Goal: Task Accomplishment & Management: Manage account settings

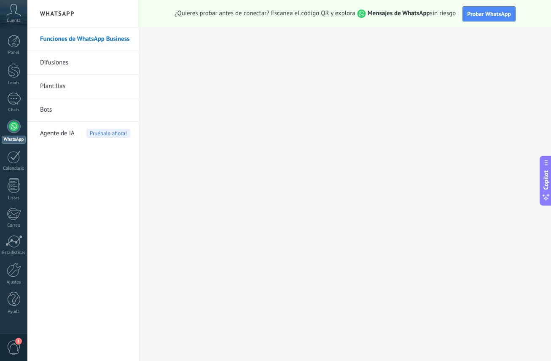
click at [16, 24] on div "Cuenta" at bounding box center [13, 13] width 27 height 27
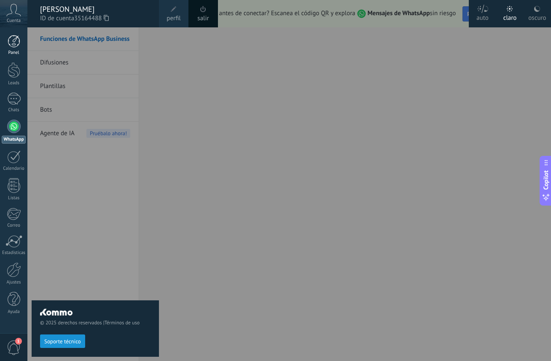
click at [16, 41] on div at bounding box center [14, 41] width 13 height 13
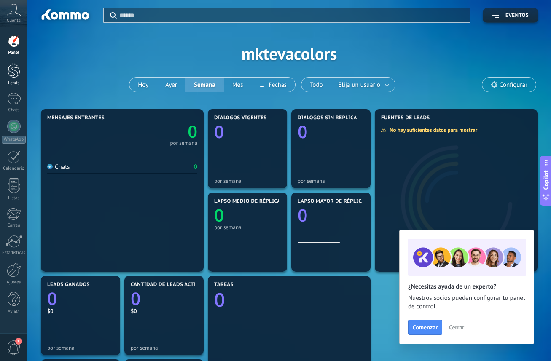
click at [16, 78] on link "Leads" at bounding box center [13, 74] width 27 height 24
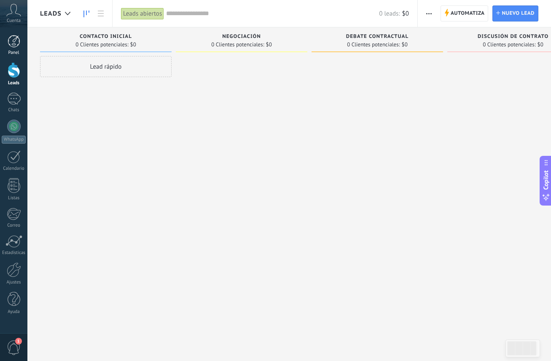
click at [13, 45] on div at bounding box center [14, 41] width 13 height 13
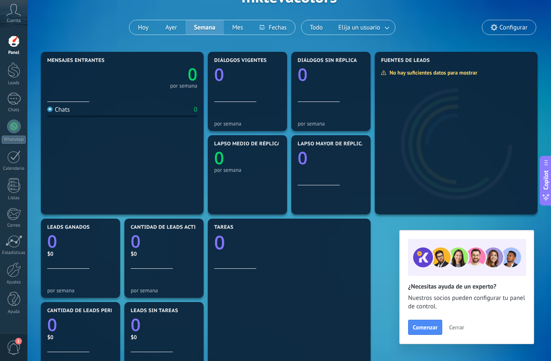
scroll to position [57, 0]
click at [13, 100] on div at bounding box center [13, 99] width 13 height 12
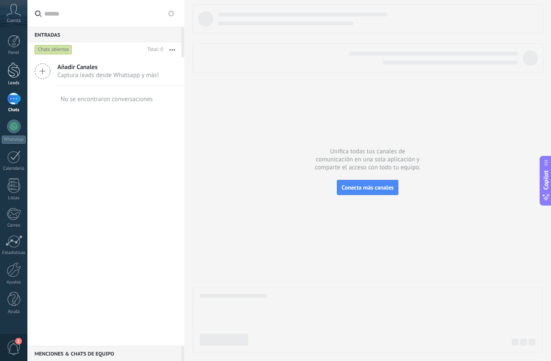
click at [17, 68] on div at bounding box center [14, 70] width 13 height 16
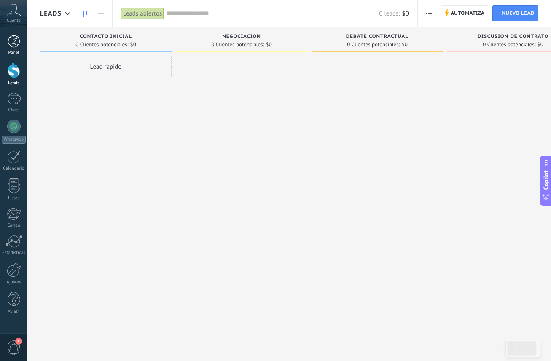
click at [16, 42] on div at bounding box center [14, 41] width 13 height 13
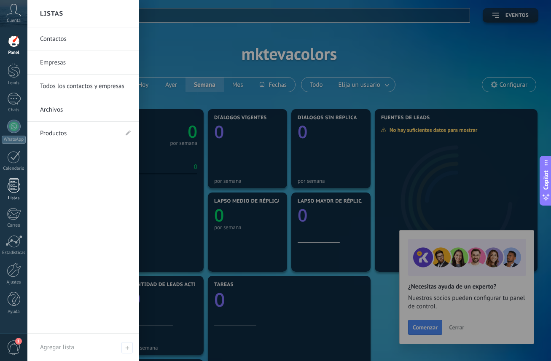
click at [11, 184] on div at bounding box center [14, 185] width 13 height 15
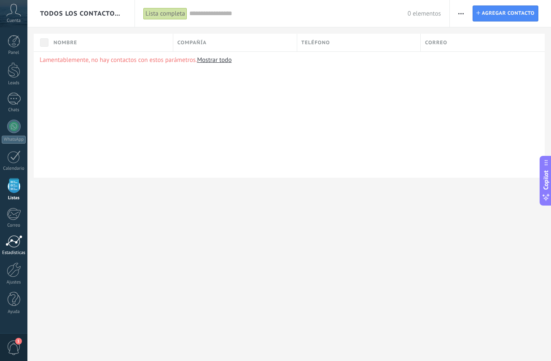
click at [13, 238] on div at bounding box center [13, 241] width 17 height 13
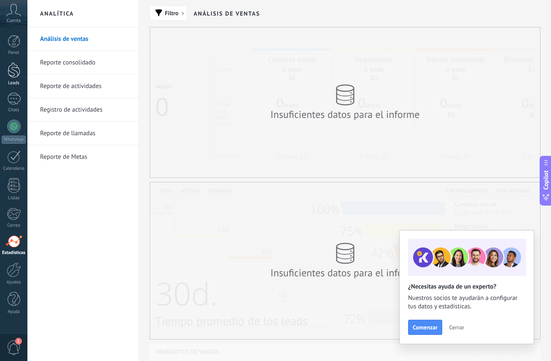
click at [14, 75] on div at bounding box center [14, 70] width 13 height 16
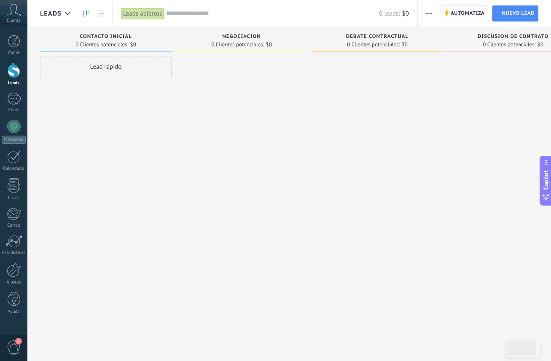
click at [460, 16] on span "Automatiza" at bounding box center [467, 13] width 34 height 15
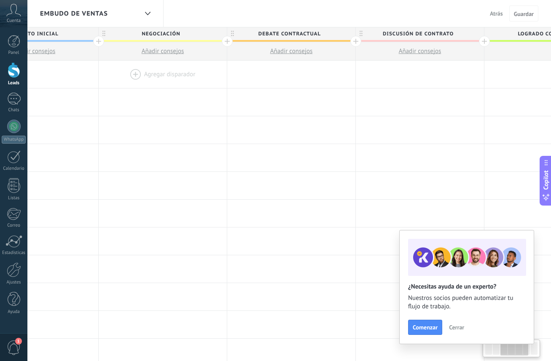
scroll to position [0, 329]
click at [295, 34] on span "Debate contractual" at bounding box center [281, 33] width 124 height 13
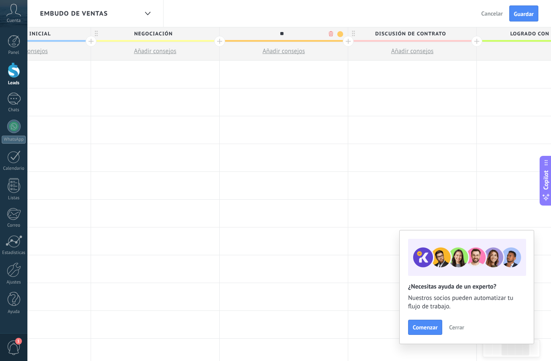
type input "*"
type input "**********"
click at [316, 79] on div at bounding box center [283, 74] width 128 height 27
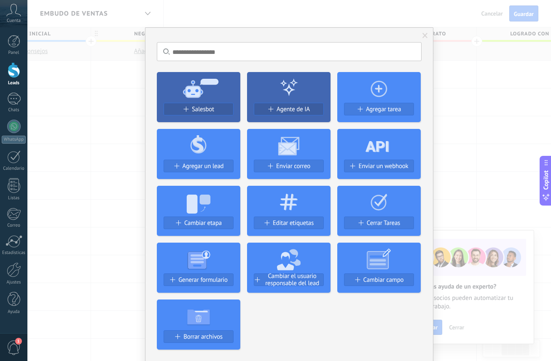
click at [427, 35] on span at bounding box center [425, 36] width 14 height 14
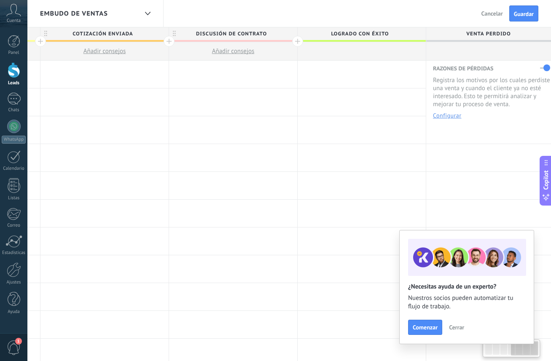
scroll to position [0, 512]
click at [171, 34] on use at bounding box center [170, 33] width 3 height 5
click at [276, 34] on body ".abccls-1,.abccls-2{fill-rule:evenodd}.abccls-2{fill:#fff} .abfcls-1{fill:none}…" at bounding box center [275, 180] width 551 height 361
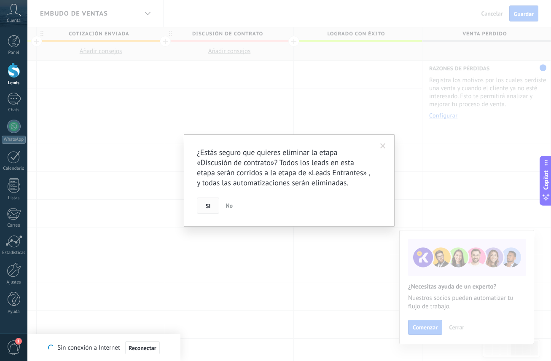
click at [208, 205] on span "Si" at bounding box center [208, 206] width 5 height 6
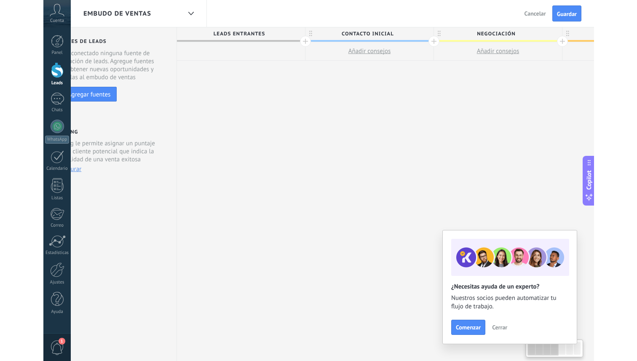
scroll to position [0, 33]
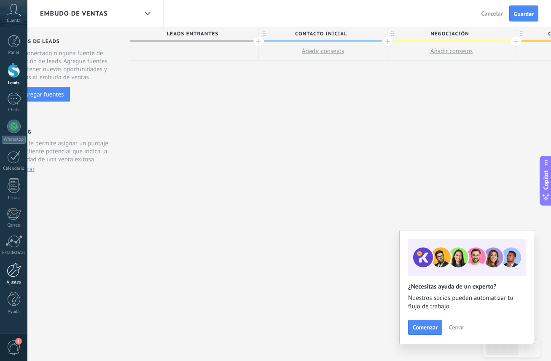
click at [13, 275] on div at bounding box center [14, 269] width 14 height 15
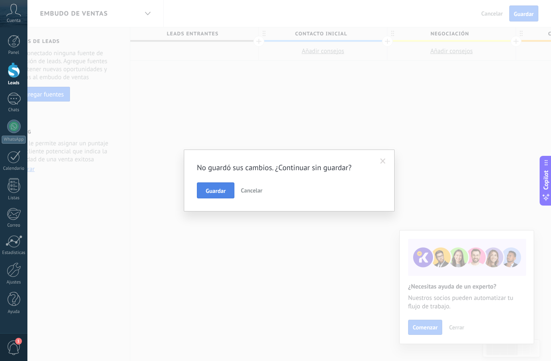
click at [227, 190] on button "Guardar" at bounding box center [215, 190] width 37 height 16
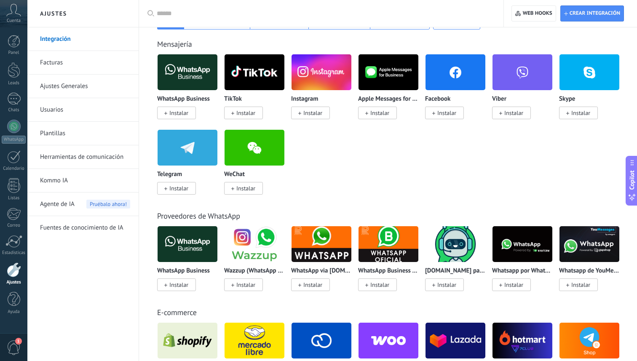
scroll to position [152, 0]
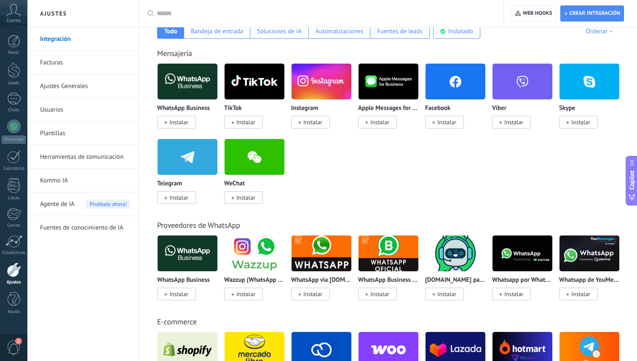
click at [184, 201] on span "Instalar" at bounding box center [178, 198] width 19 height 8
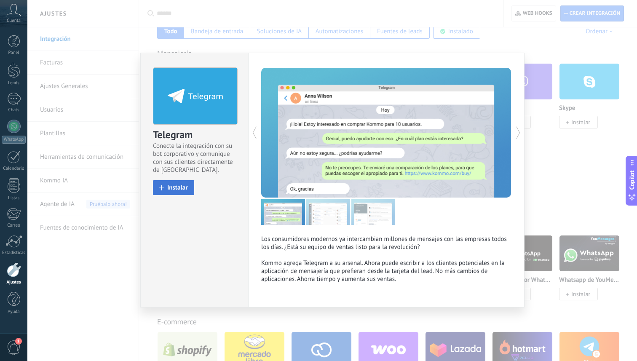
click at [183, 185] on span "Instalar" at bounding box center [177, 188] width 21 height 6
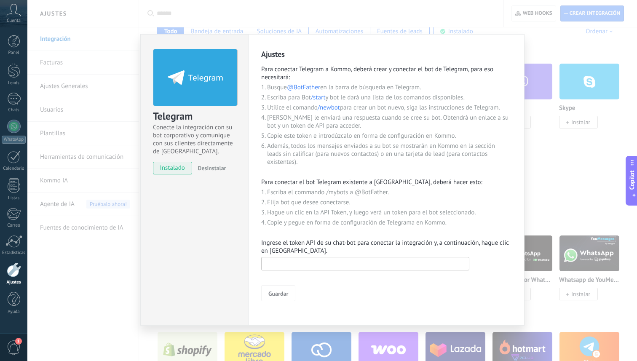
click at [286, 266] on input "text" at bounding box center [365, 263] width 208 height 13
paste input "**********"
type input "**********"
click at [272, 294] on span "Guardar" at bounding box center [278, 294] width 20 height 6
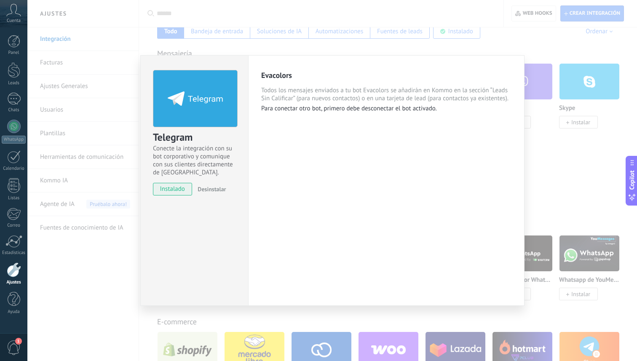
click at [550, 174] on div "Telegram Conecte la integración con su bot corporativo y comunique con sus clie…" at bounding box center [332, 180] width 610 height 361
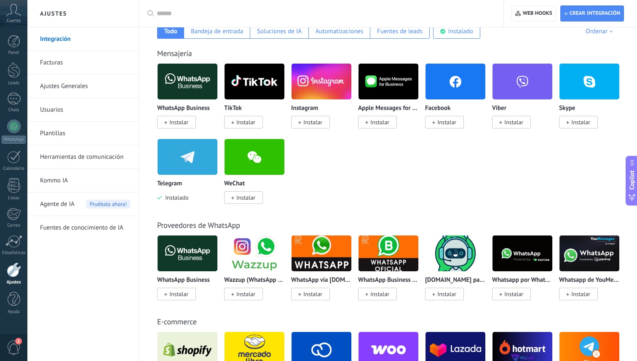
scroll to position [0, 0]
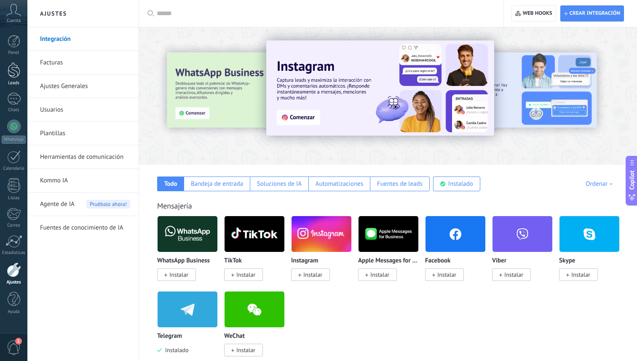
click at [16, 77] on div at bounding box center [14, 70] width 13 height 16
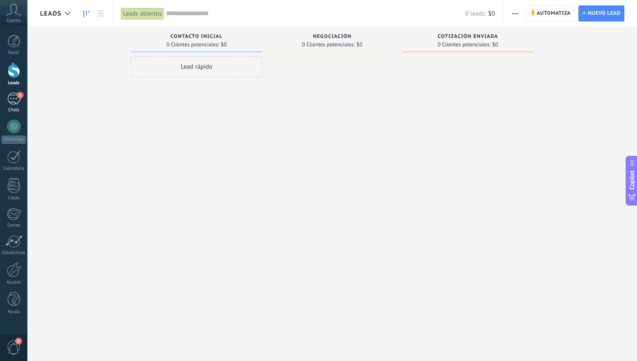
click at [13, 101] on div "1" at bounding box center [13, 99] width 13 height 12
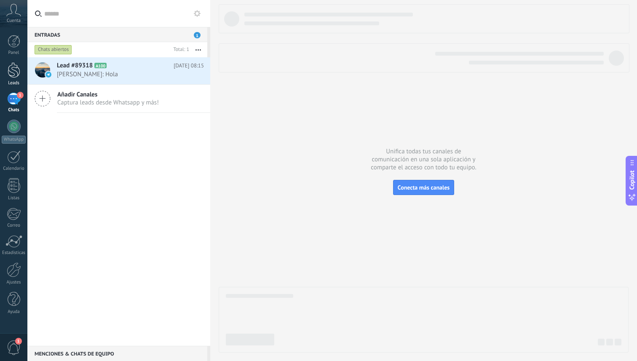
click at [22, 75] on link "Leads" at bounding box center [13, 74] width 27 height 24
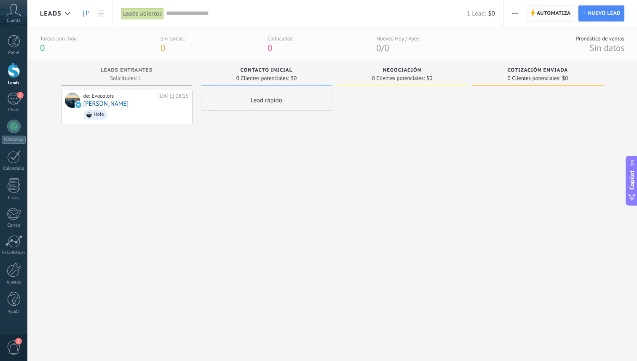
click at [541, 12] on span "Automatiza" at bounding box center [554, 13] width 34 height 15
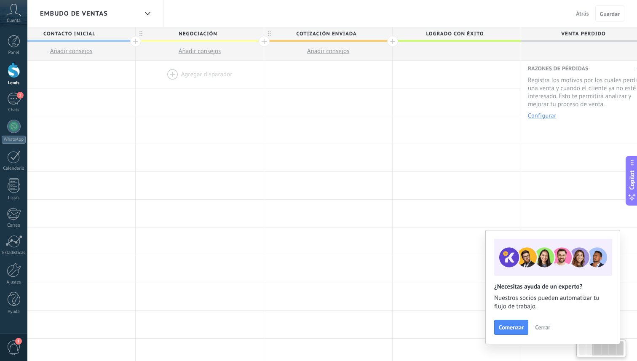
scroll to position [0, 297]
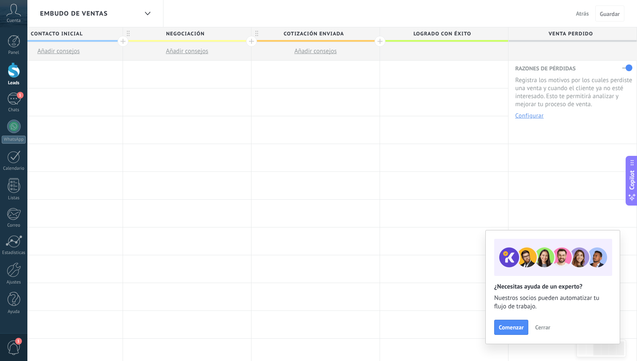
click at [550, 11] on span "Atrás" at bounding box center [582, 14] width 13 height 8
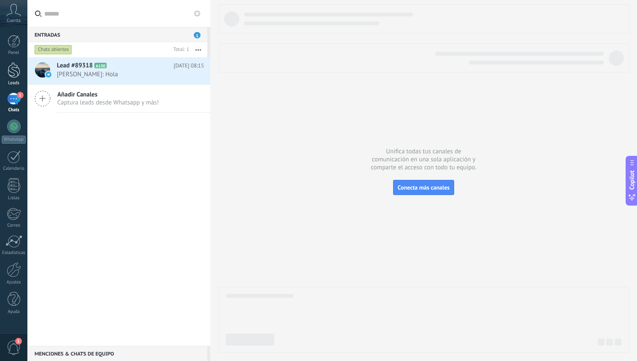
click at [11, 76] on div at bounding box center [14, 70] width 13 height 16
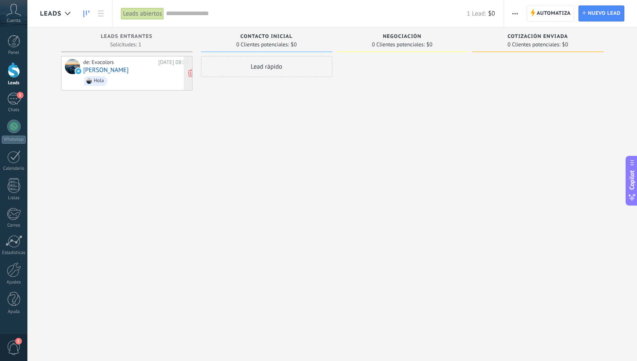
click at [116, 67] on div "de: Evacolors [DATE] 08:15 [PERSON_NAME]" at bounding box center [135, 73] width 105 height 29
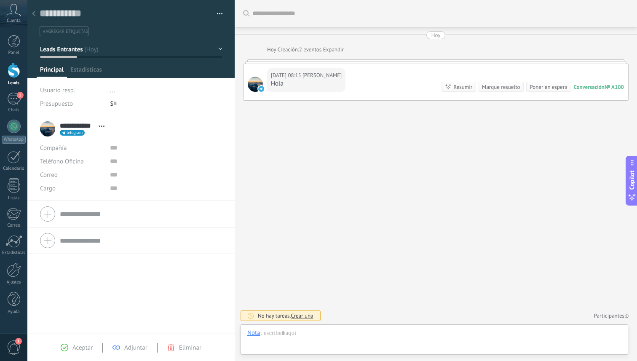
scroll to position [13, 0]
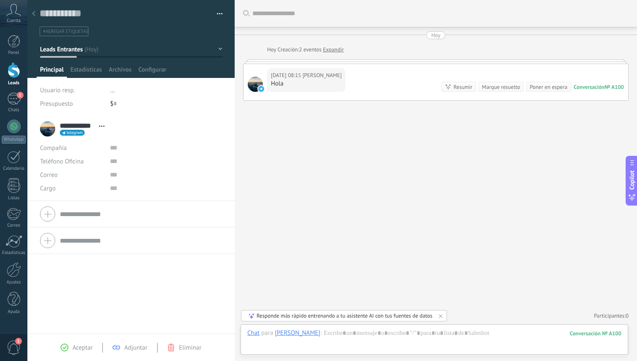
click at [16, 76] on div at bounding box center [14, 70] width 13 height 16
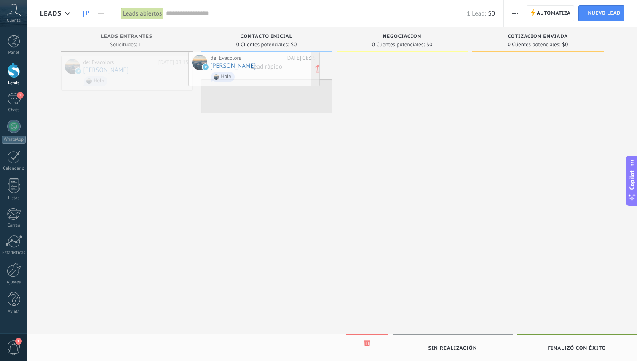
drag, startPoint x: 125, startPoint y: 75, endPoint x: 252, endPoint y: 71, distance: 127.3
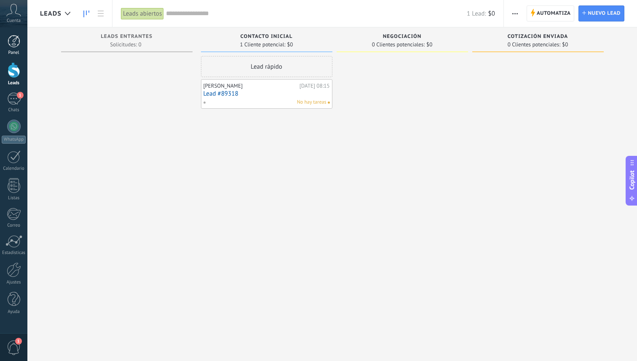
click at [13, 45] on div at bounding box center [14, 41] width 13 height 13
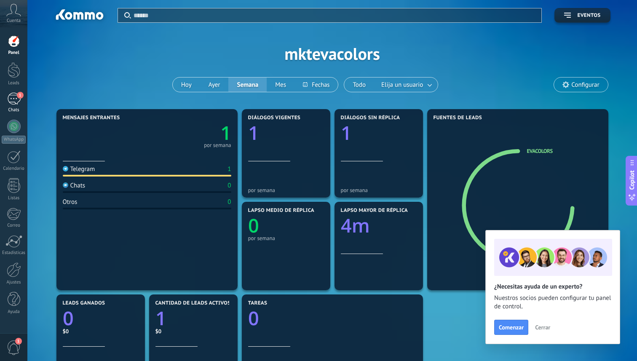
click at [8, 99] on div "1" at bounding box center [13, 99] width 13 height 12
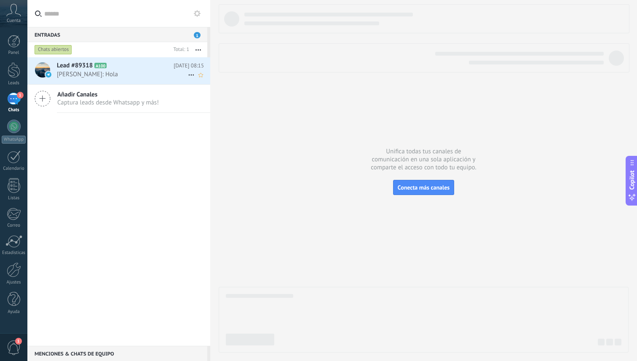
click at [147, 79] on div "Lead #89318 A100 [DATE] 08:15 [PERSON_NAME]: Hola" at bounding box center [133, 70] width 153 height 27
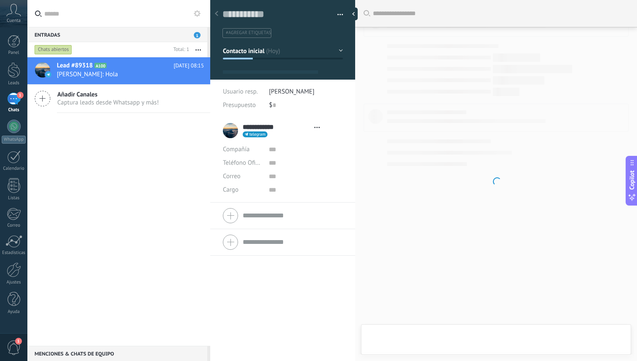
type textarea "**********"
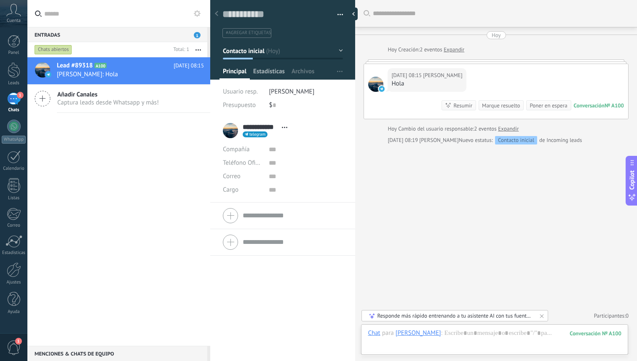
click at [276, 74] on span "Estadísticas" at bounding box center [269, 73] width 32 height 12
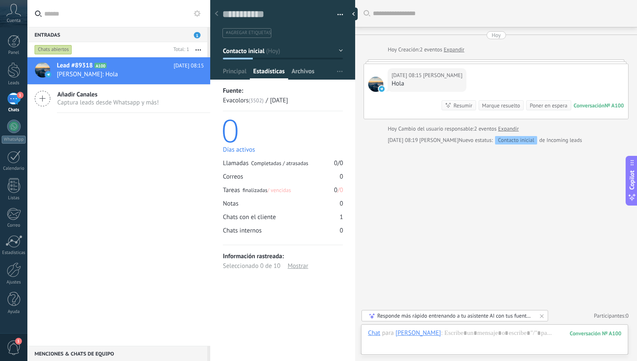
click at [293, 74] on span "Archivos" at bounding box center [303, 73] width 23 height 12
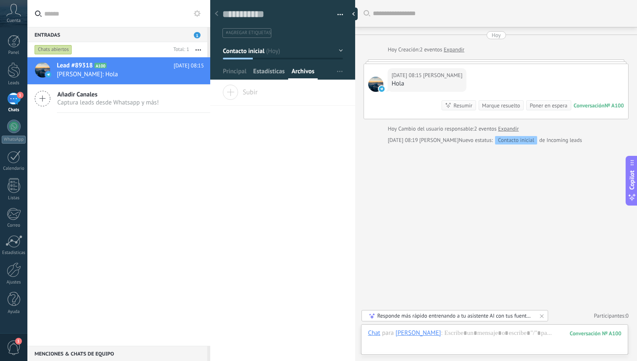
click at [258, 72] on span "Estadísticas" at bounding box center [269, 73] width 32 height 12
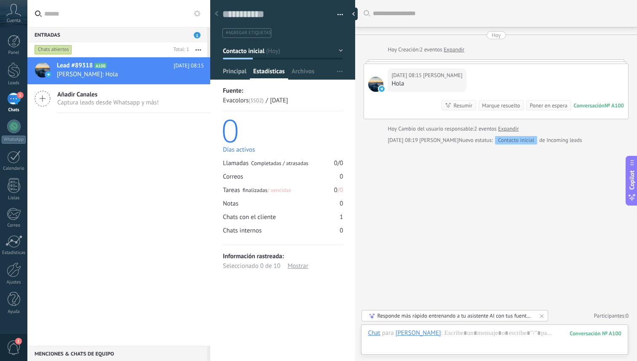
click at [241, 72] on span "Principal" at bounding box center [235, 73] width 24 height 12
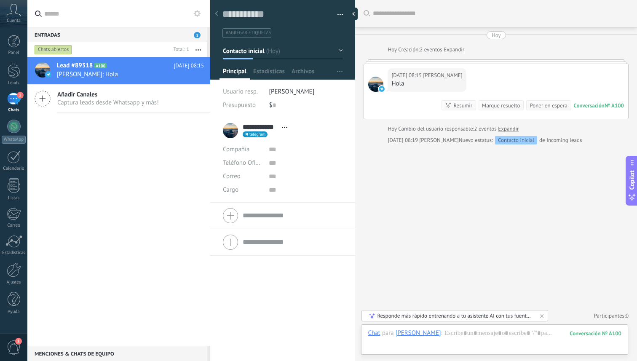
click at [340, 13] on div "Guardar y crear Imprimir Administrar etiquetas Exportar a excel" at bounding box center [282, 16] width 145 height 43
click at [336, 15] on button "button" at bounding box center [337, 14] width 12 height 13
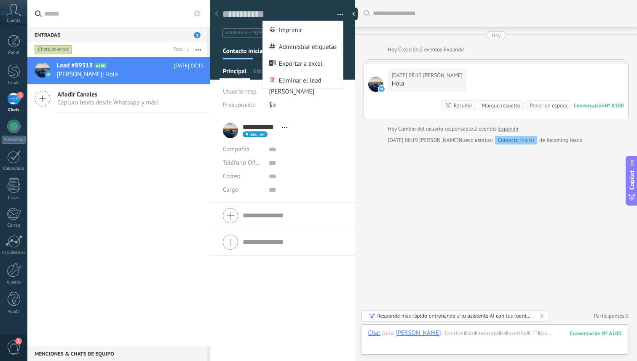
click at [336, 15] on button "button" at bounding box center [337, 14] width 12 height 13
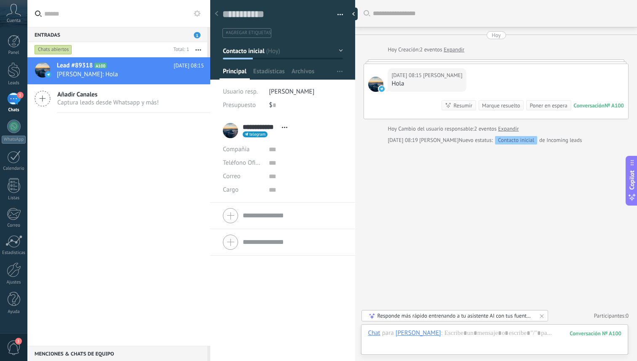
click at [135, 153] on div "Lead #89318 A100 [DATE] 08:15 [PERSON_NAME]: Hola Añadir Canales Captura leads …" at bounding box center [118, 201] width 183 height 289
click at [17, 129] on div at bounding box center [13, 126] width 13 height 13
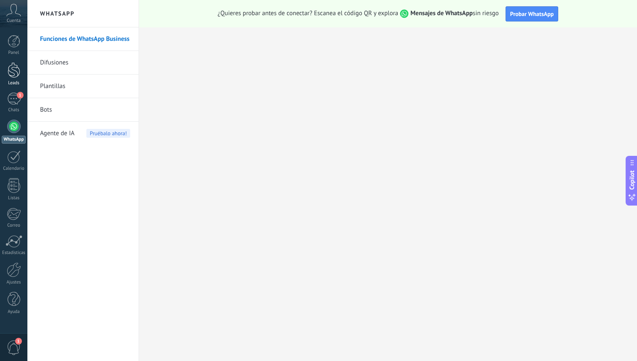
click at [16, 70] on div at bounding box center [14, 70] width 13 height 16
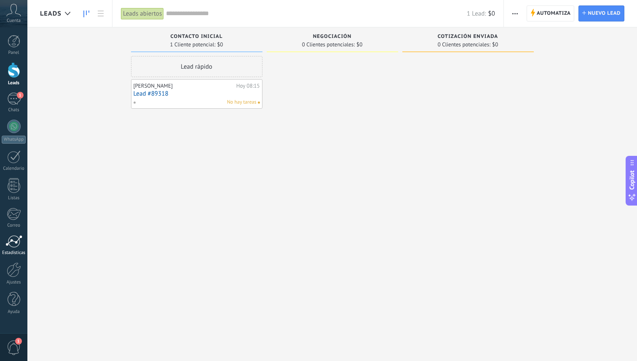
click at [13, 241] on div at bounding box center [13, 241] width 17 height 13
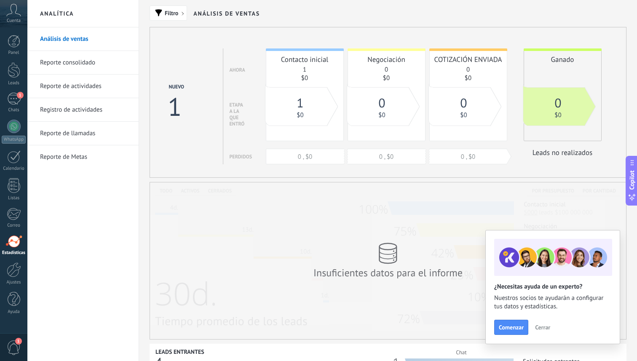
click at [543, 325] on span "Cerrar" at bounding box center [542, 327] width 15 height 6
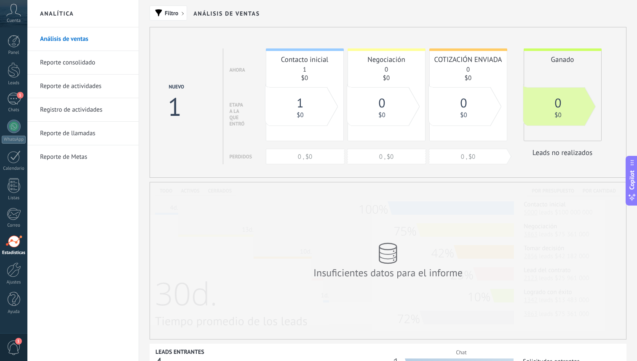
click at [97, 60] on link "Reporte consolidado" at bounding box center [85, 63] width 90 height 24
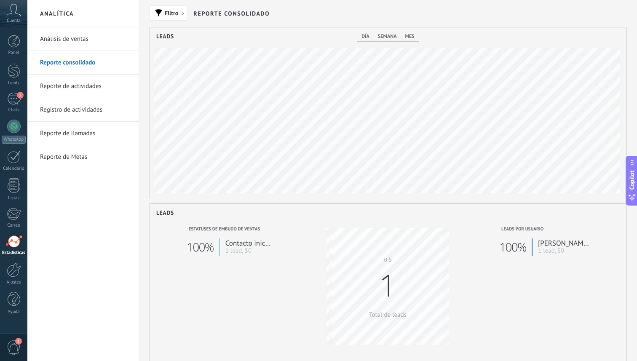
scroll to position [171, 476]
click at [99, 42] on link "Análisis de ventas" at bounding box center [85, 39] width 90 height 24
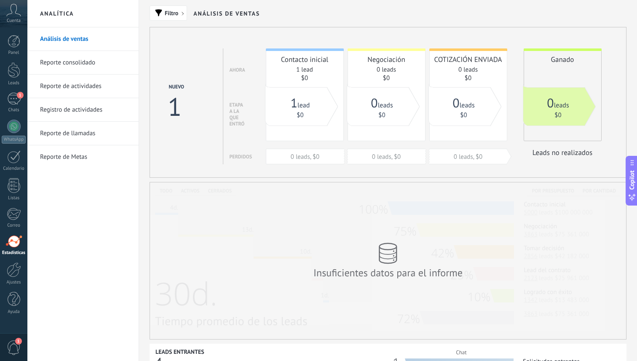
click at [80, 104] on link "Registro de actividades" at bounding box center [85, 110] width 90 height 24
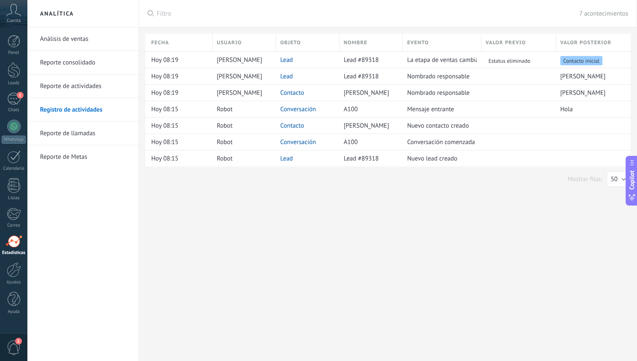
click at [82, 80] on link "Reporte de actividades" at bounding box center [85, 87] width 90 height 24
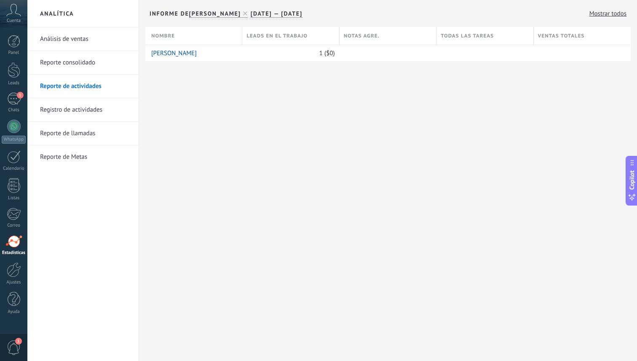
click at [80, 156] on link "Reporte de Metas" at bounding box center [85, 157] width 90 height 24
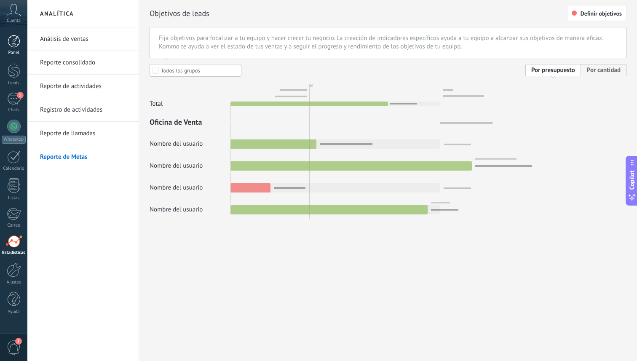
click at [16, 45] on div at bounding box center [14, 41] width 13 height 13
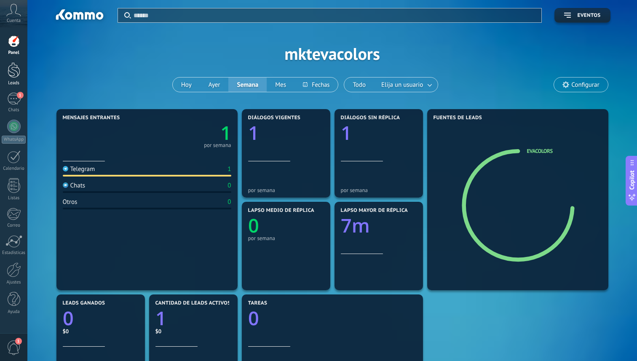
click at [14, 68] on div at bounding box center [14, 70] width 13 height 16
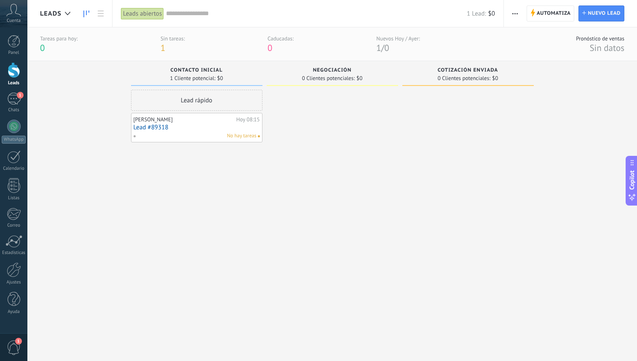
click at [236, 138] on span "No hay tareas" at bounding box center [241, 136] width 29 height 8
click at [206, 126] on link "Lead #89318" at bounding box center [197, 127] width 126 height 7
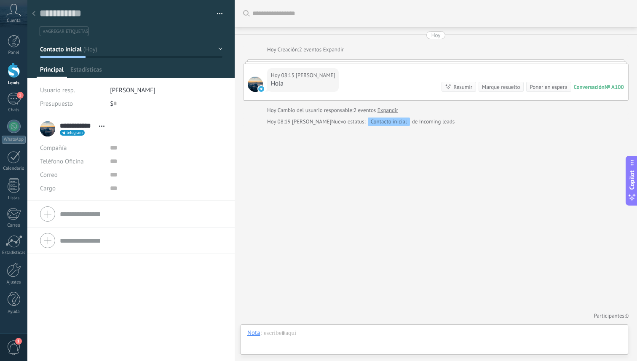
scroll to position [13, 0]
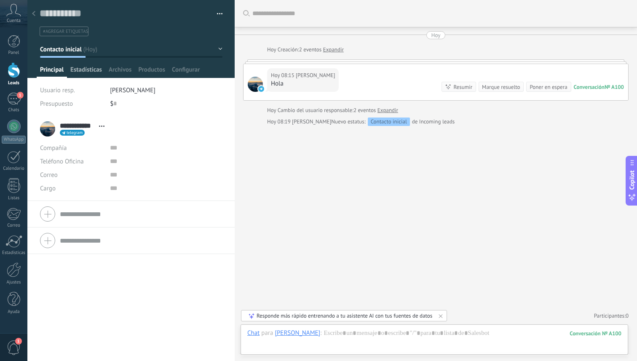
click at [88, 71] on span "Estadísticas" at bounding box center [86, 72] width 32 height 12
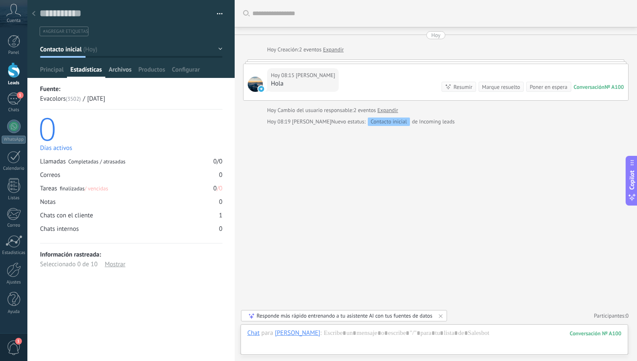
click at [115, 71] on span "Archivos" at bounding box center [120, 72] width 23 height 12
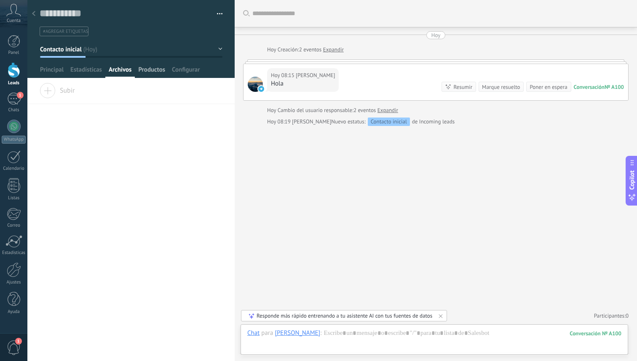
click at [143, 71] on span "Productos" at bounding box center [151, 72] width 27 height 12
click at [180, 70] on span "Configurar" at bounding box center [186, 72] width 28 height 12
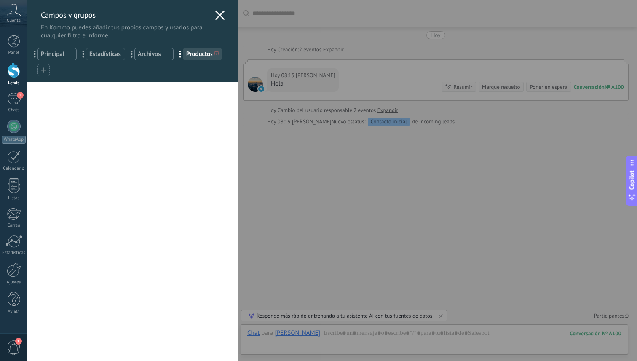
click at [215, 17] on use at bounding box center [220, 15] width 10 height 10
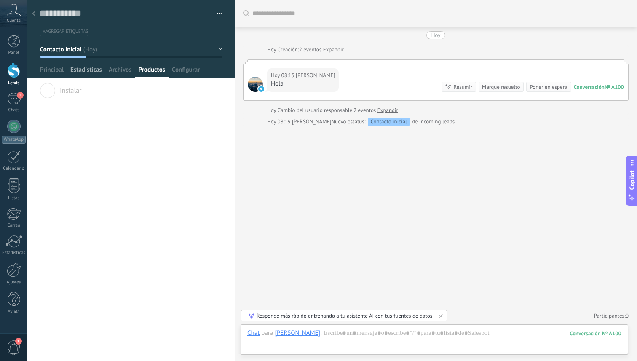
click at [86, 66] on span "Estadísticas" at bounding box center [86, 72] width 32 height 12
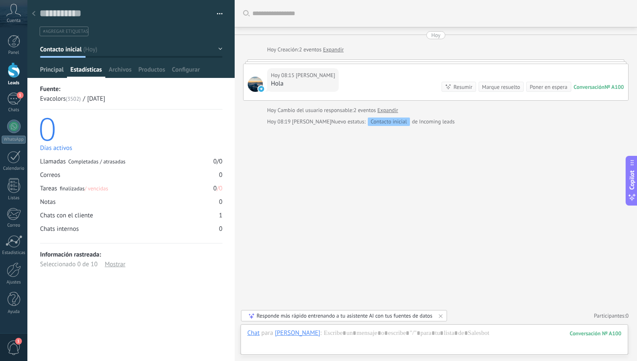
click at [51, 71] on span "Principal" at bounding box center [52, 72] width 24 height 12
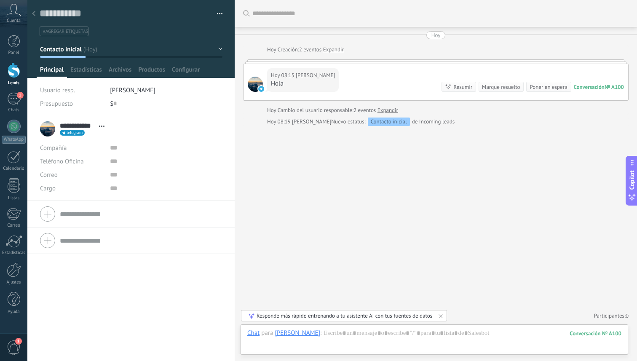
click at [33, 13] on use at bounding box center [33, 13] width 3 height 5
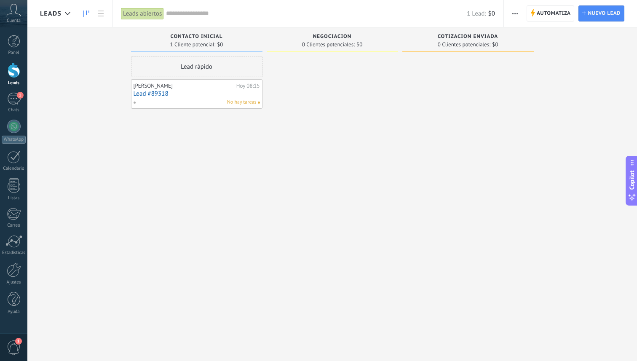
click at [250, 101] on span "No hay tareas" at bounding box center [241, 103] width 29 height 8
click at [87, 13] on icon at bounding box center [86, 14] width 6 height 7
click at [98, 14] on icon at bounding box center [101, 14] width 6 height 6
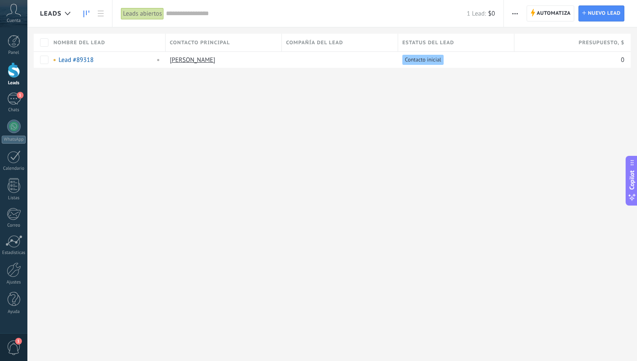
click at [86, 13] on use at bounding box center [86, 14] width 6 height 7
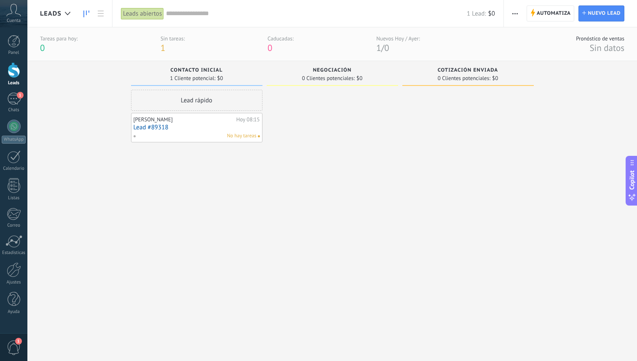
click at [14, 67] on div at bounding box center [14, 70] width 13 height 16
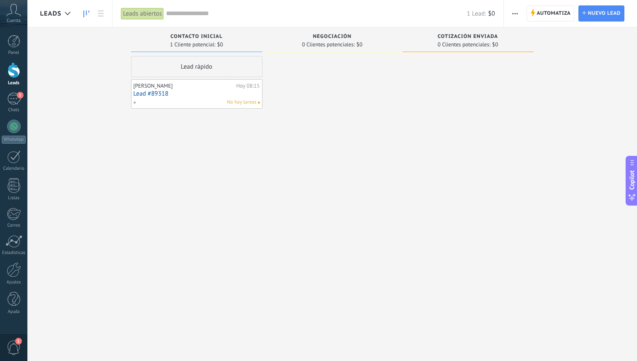
click at [154, 14] on div "Leads abiertos" at bounding box center [142, 14] width 43 height 12
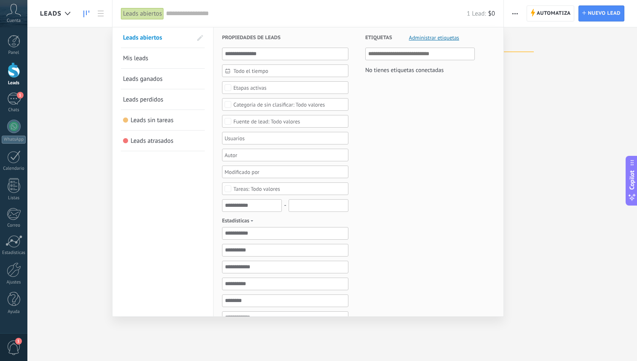
click at [141, 59] on span "Mis leads" at bounding box center [135, 58] width 25 height 8
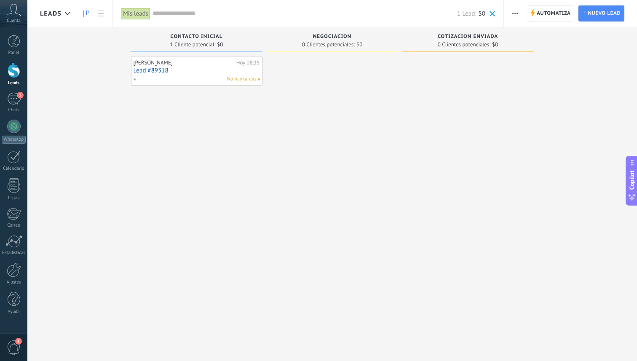
click at [141, 18] on div "Mis leads" at bounding box center [135, 14] width 29 height 12
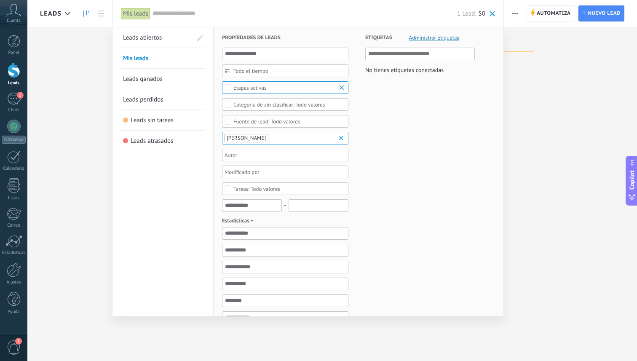
click at [145, 37] on span "Leads abiertos" at bounding box center [142, 38] width 39 height 8
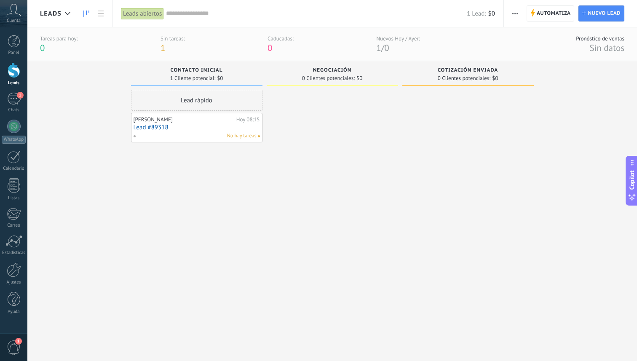
click at [163, 47] on span "1" at bounding box center [162, 47] width 5 height 11
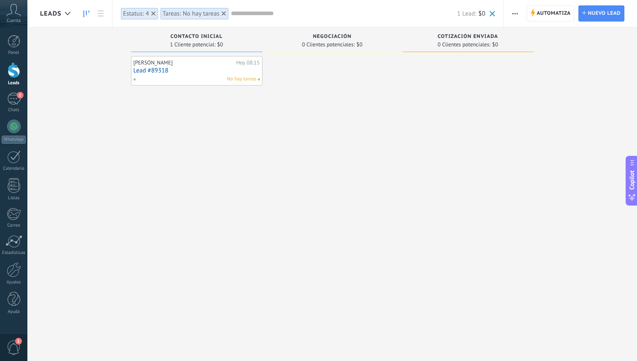
click at [222, 13] on icon at bounding box center [224, 13] width 4 height 4
click at [136, 18] on input "text" at bounding box center [289, 13] width 336 height 9
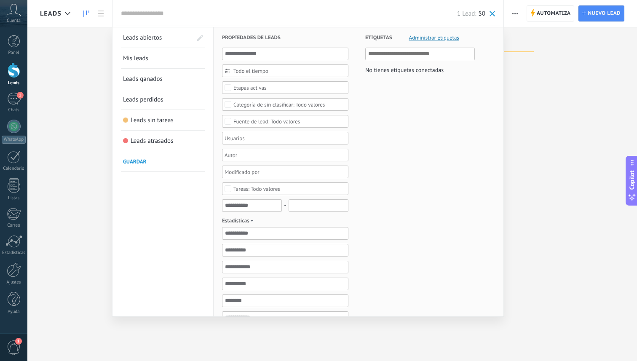
click at [144, 37] on span "Leads abiertos" at bounding box center [142, 38] width 39 height 8
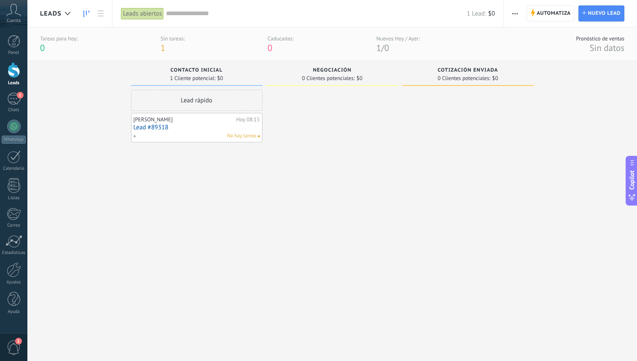
click at [12, 73] on div at bounding box center [14, 70] width 13 height 16
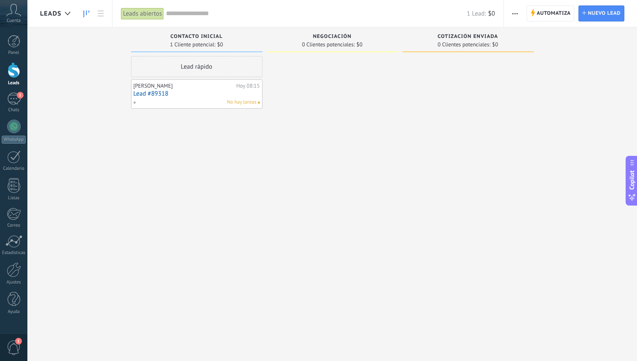
click at [15, 70] on div at bounding box center [14, 70] width 13 height 16
click at [551, 8] on span "Automatiza" at bounding box center [554, 13] width 34 height 15
click at [514, 13] on icon "button" at bounding box center [514, 13] width 5 height 1
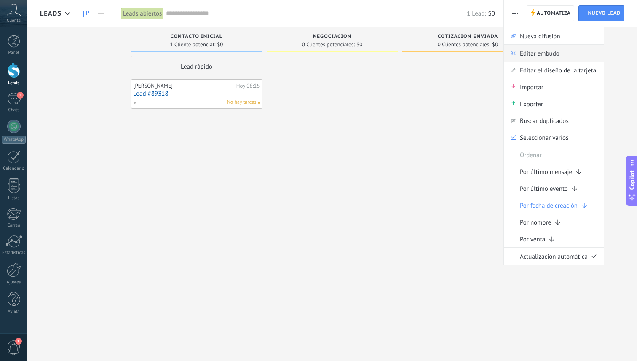
click at [524, 53] on span "Editar embudo" at bounding box center [540, 53] width 40 height 17
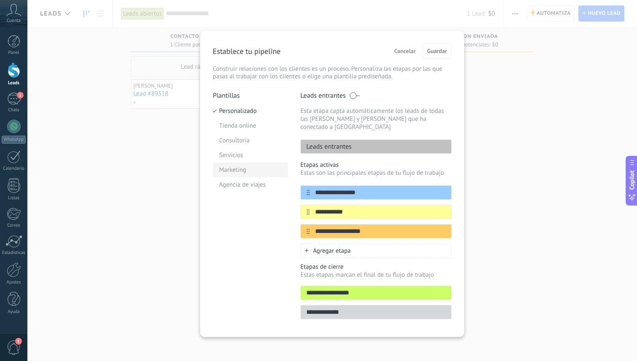
click at [233, 170] on li "Marketing" at bounding box center [250, 170] width 75 height 15
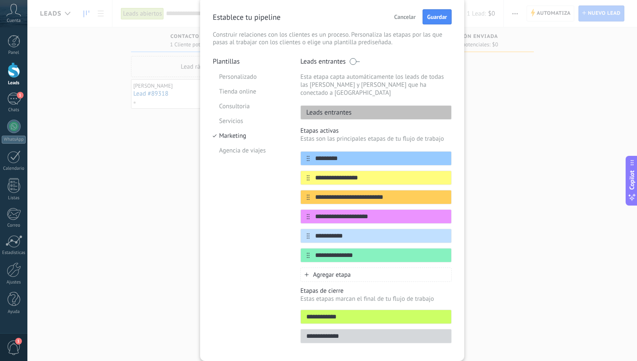
scroll to position [29, 0]
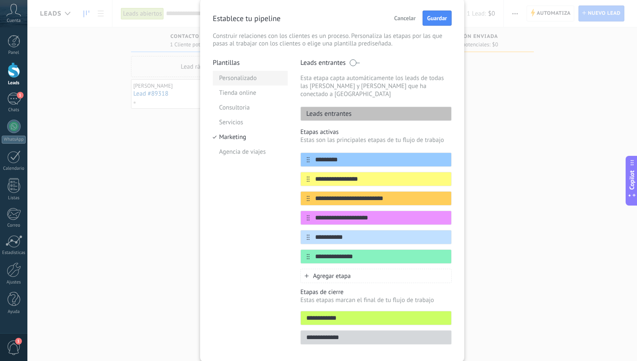
click at [253, 79] on li "Personalizado" at bounding box center [250, 78] width 75 height 15
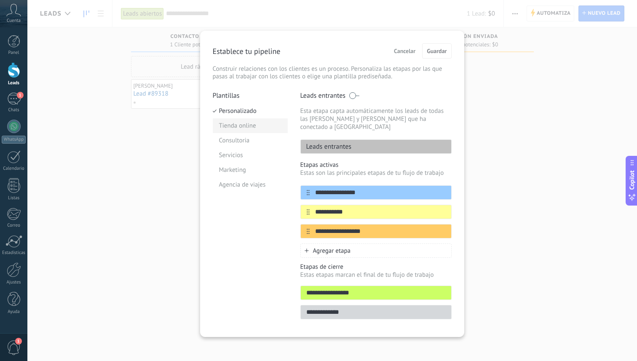
click at [241, 129] on li "Tienda online" at bounding box center [250, 125] width 75 height 15
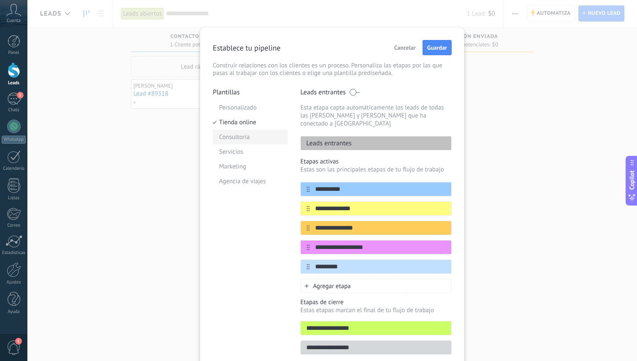
click at [241, 137] on li "Consultoria" at bounding box center [250, 137] width 75 height 15
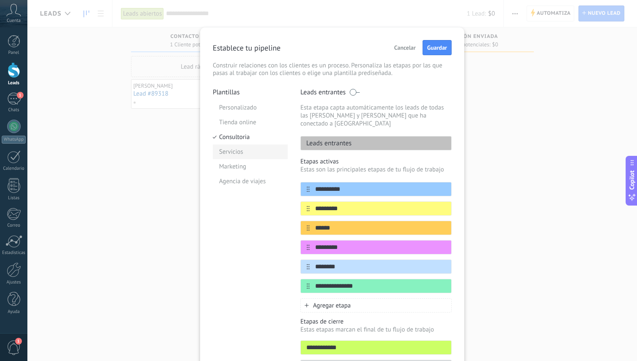
click at [240, 151] on li "Servicios" at bounding box center [250, 151] width 75 height 15
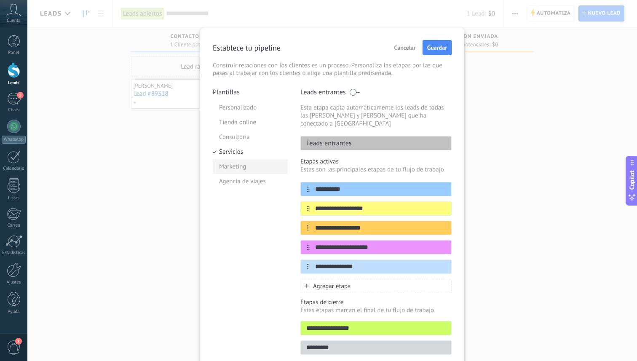
click at [242, 166] on li "Marketing" at bounding box center [250, 166] width 75 height 15
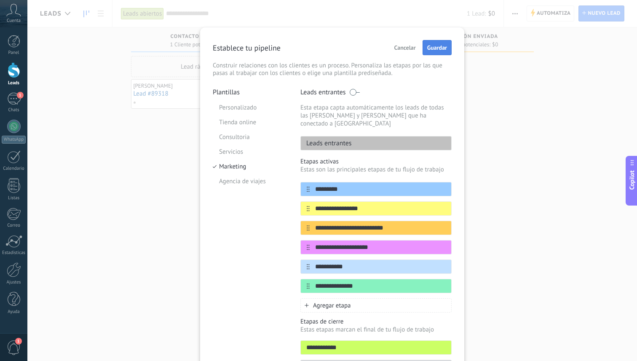
click at [436, 54] on button "Guardar" at bounding box center [437, 47] width 29 height 15
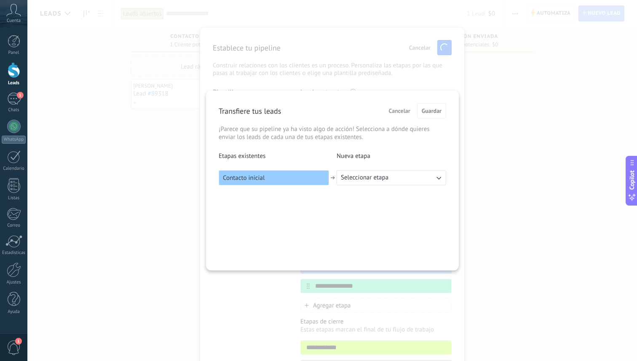
click at [392, 178] on button "Seleccionar etapa" at bounding box center [392, 177] width 110 height 15
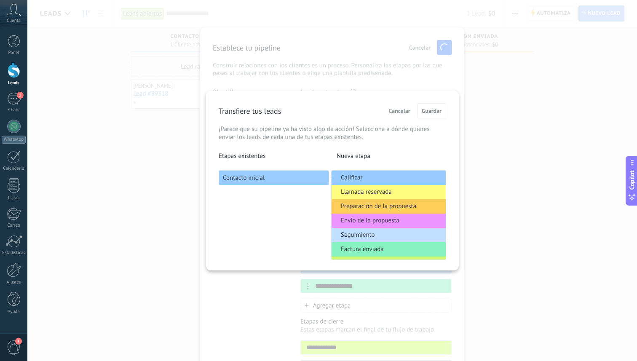
click at [390, 181] on li "Calificar" at bounding box center [389, 178] width 114 height 14
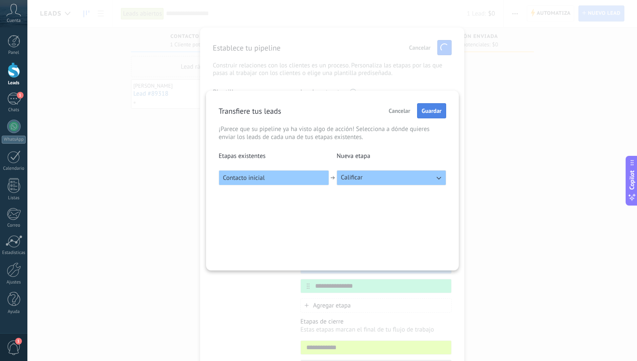
click at [431, 117] on button "Guardar" at bounding box center [431, 110] width 29 height 15
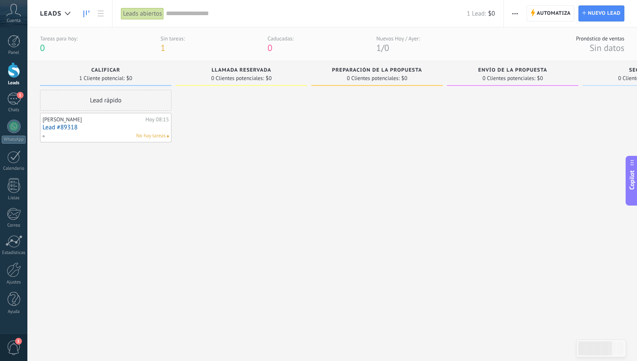
click at [158, 134] on span "No hay tareas" at bounding box center [150, 136] width 29 height 8
click at [62, 44] on div "Tareas para hoy: 0" at bounding box center [58, 44] width 37 height 19
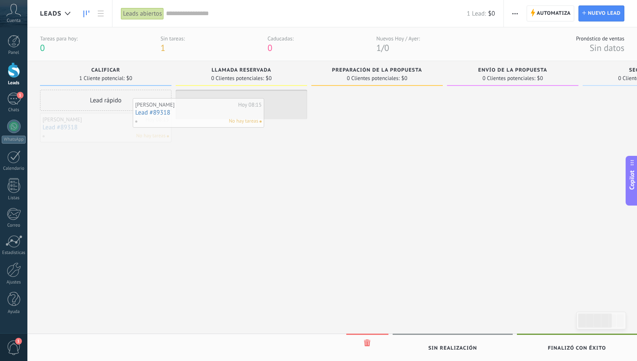
drag, startPoint x: 105, startPoint y: 125, endPoint x: 201, endPoint y: 109, distance: 97.3
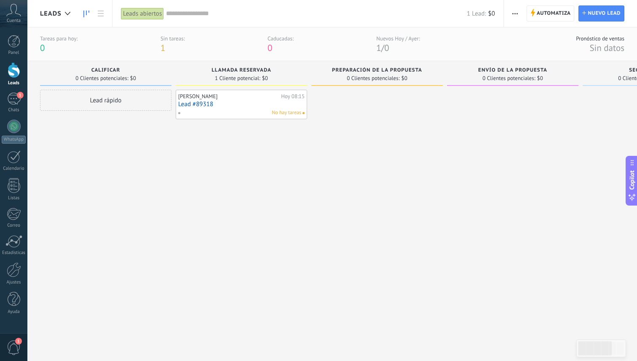
click at [222, 153] on div "Jordan Arias Hoy 08:15 Lead #89318 No hay tareas" at bounding box center [241, 215] width 131 height 251
click at [54, 44] on div "Tareas para hoy: 0" at bounding box center [58, 44] width 37 height 19
click at [247, 97] on div "[PERSON_NAME]" at bounding box center [228, 96] width 101 height 7
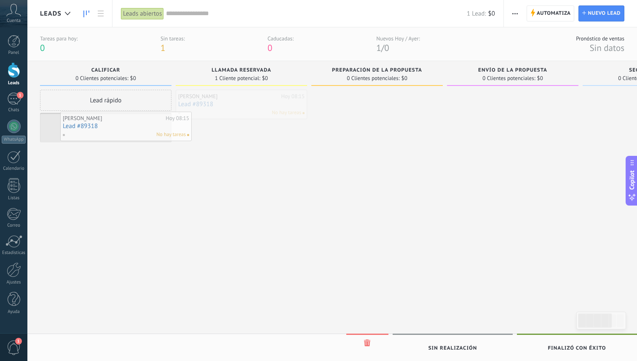
drag, startPoint x: 225, startPoint y: 99, endPoint x: 109, endPoint y: 121, distance: 118.0
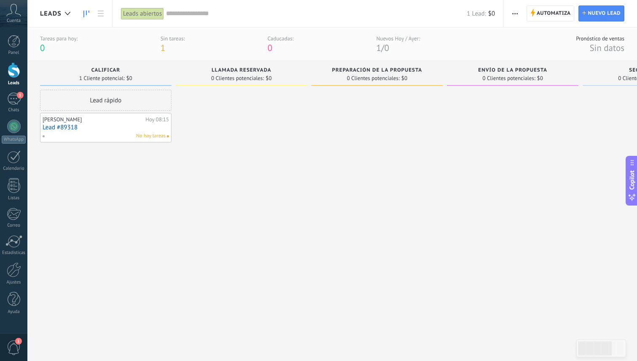
click at [131, 125] on link "Lead #89318" at bounding box center [106, 127] width 126 height 7
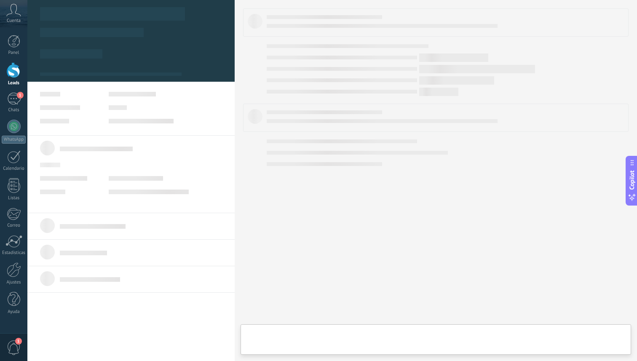
type textarea "**********"
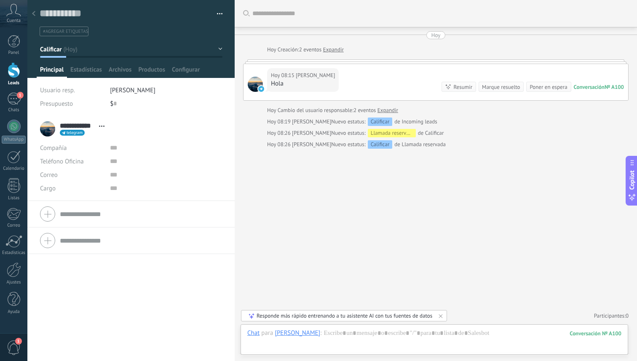
click at [214, 50] on button "Calificar" at bounding box center [131, 49] width 182 height 15
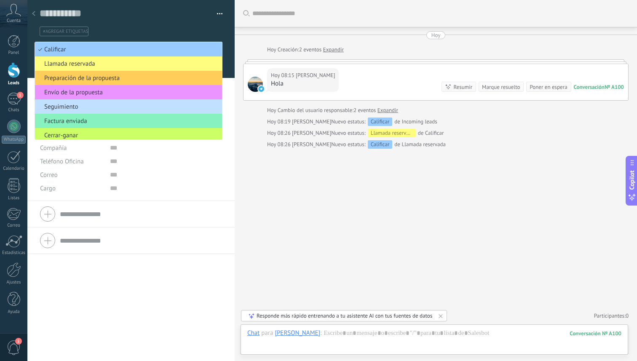
click at [176, 20] on div "Guardar y crear Imprimir Administrar etiquetas Exportar a excel" at bounding box center [131, 21] width 183 height 29
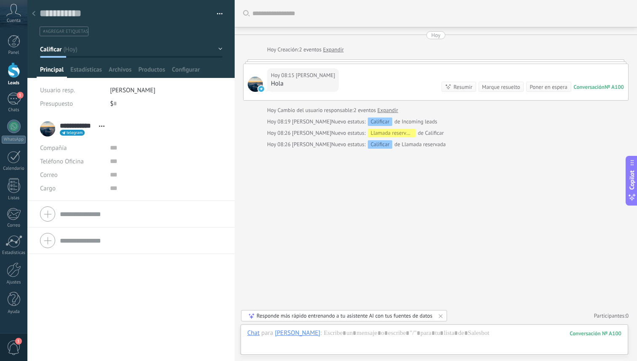
click at [34, 13] on use at bounding box center [33, 13] width 3 height 5
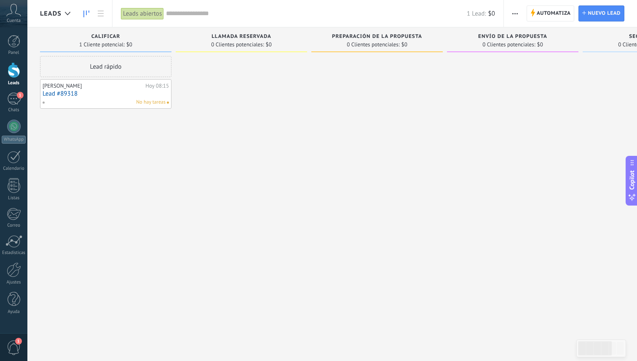
click at [515, 13] on use "button" at bounding box center [514, 13] width 5 height 1
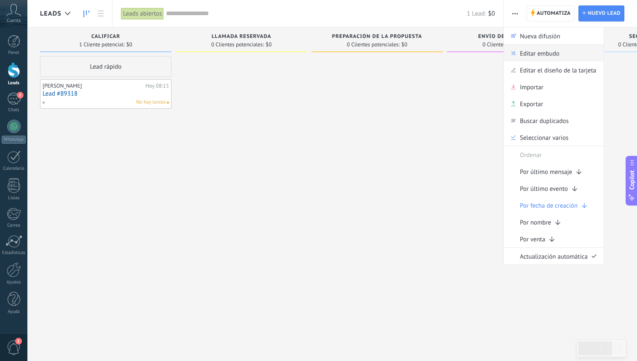
click at [543, 59] on span "Editar embudo" at bounding box center [540, 53] width 40 height 17
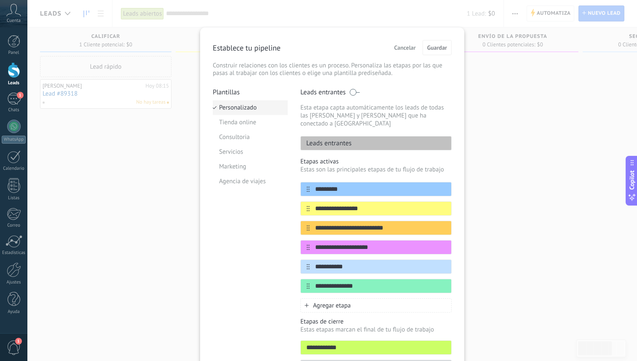
click at [246, 110] on li "Personalizado" at bounding box center [250, 107] width 75 height 15
click at [250, 106] on li "Personalizado" at bounding box center [250, 107] width 75 height 15
click at [242, 122] on li "Tienda online" at bounding box center [250, 122] width 75 height 15
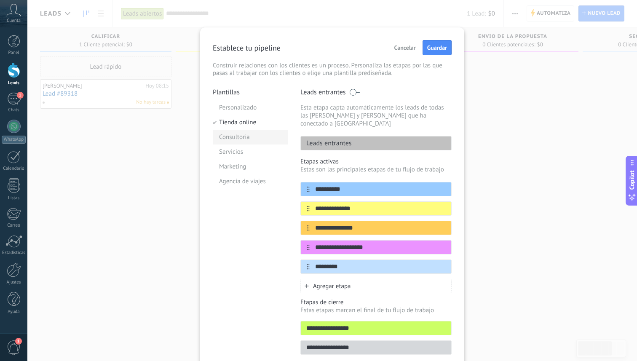
click at [242, 137] on li "Consultoria" at bounding box center [250, 137] width 75 height 15
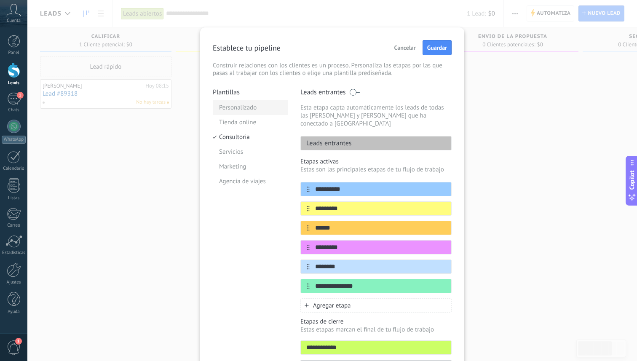
click at [252, 109] on li "Personalizado" at bounding box center [250, 107] width 75 height 15
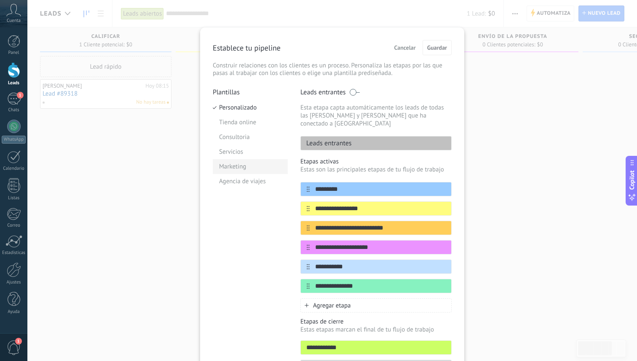
click at [241, 166] on li "Marketing" at bounding box center [250, 166] width 75 height 15
click at [243, 181] on li "Agencia de viajes" at bounding box center [250, 181] width 75 height 15
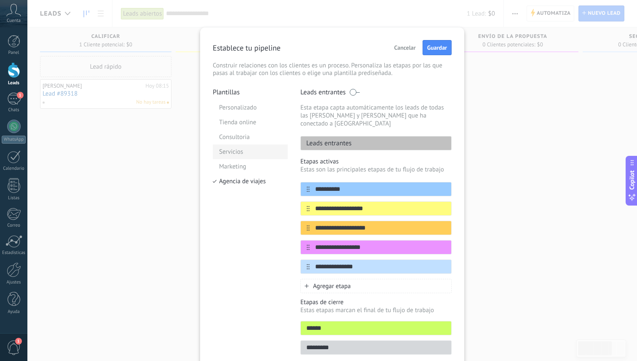
click at [242, 151] on li "Servicios" at bounding box center [250, 151] width 75 height 15
click at [243, 164] on li "Marketing" at bounding box center [250, 166] width 75 height 15
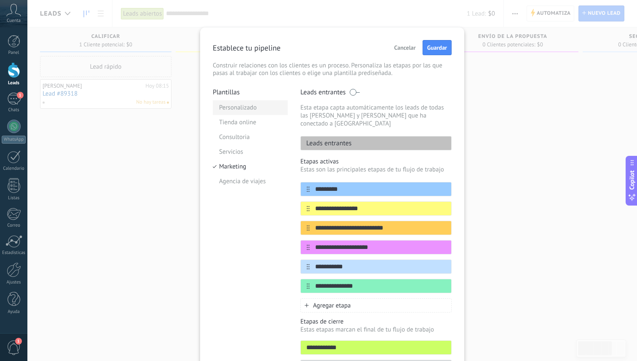
click at [250, 110] on li "Personalizado" at bounding box center [250, 107] width 75 height 15
click at [256, 124] on li "Tienda online" at bounding box center [250, 122] width 75 height 15
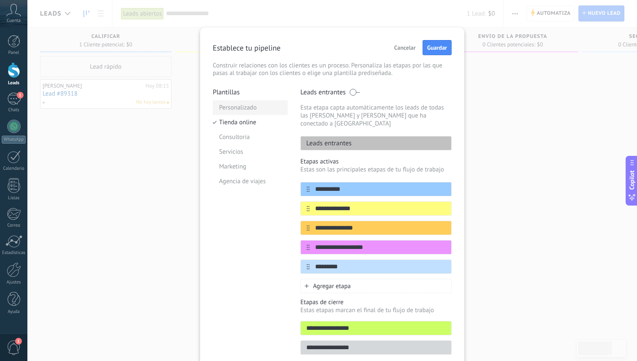
click at [252, 108] on li "Personalizado" at bounding box center [250, 107] width 75 height 15
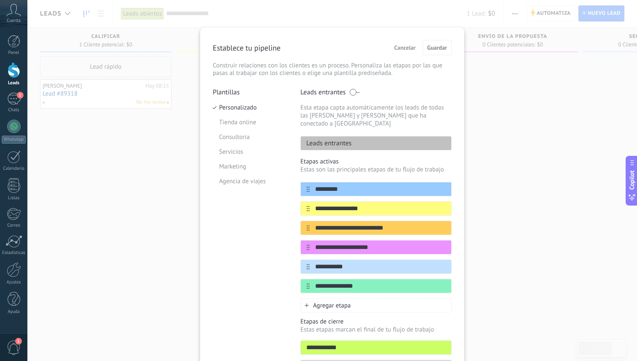
click at [404, 46] on span "Cancelar" at bounding box center [404, 48] width 21 height 6
